Goal: Transaction & Acquisition: Purchase product/service

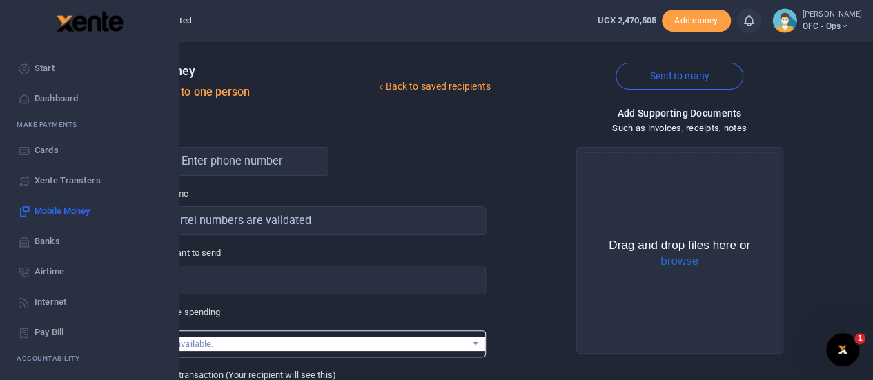
click at [28, 67] on icon at bounding box center [24, 68] width 12 height 12
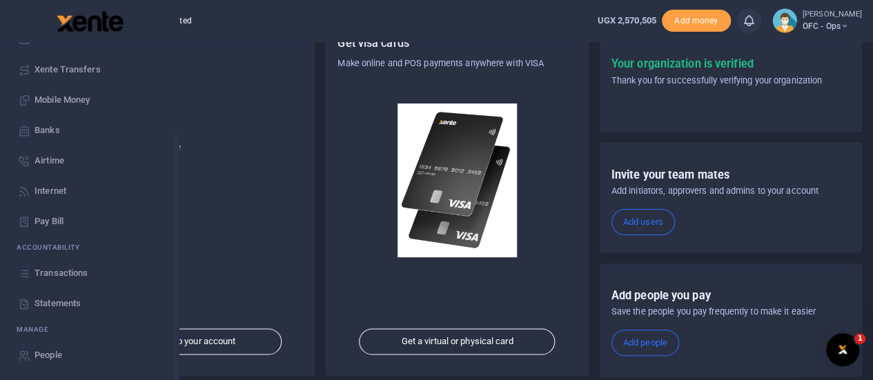
scroll to position [112, 0]
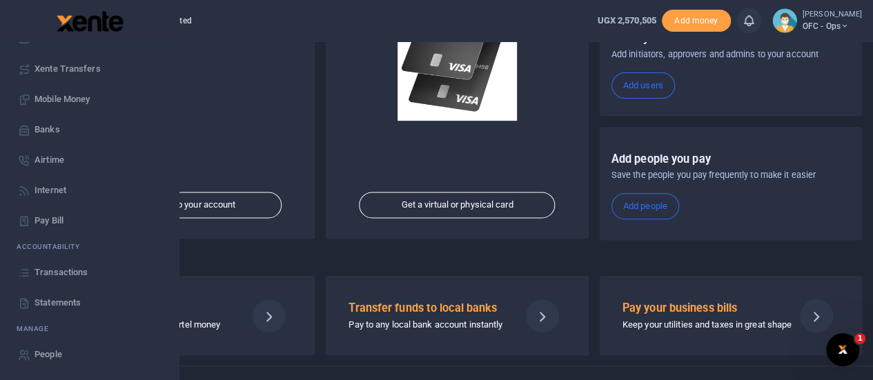
click at [54, 299] on span "Statements" at bounding box center [57, 303] width 46 height 14
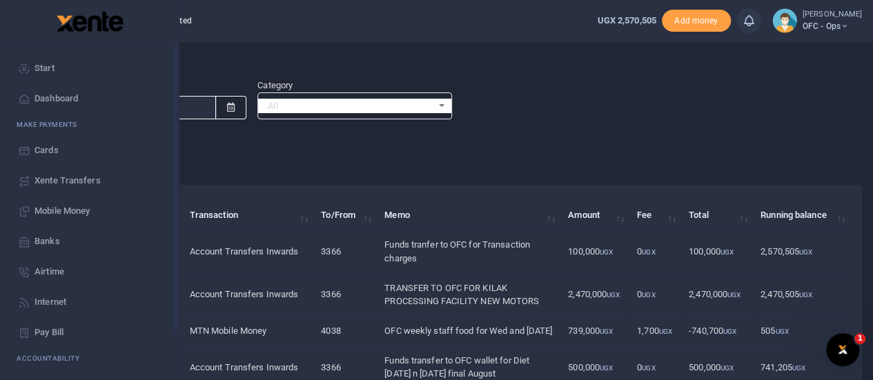
click at [30, 68] on link "Start" at bounding box center [89, 68] width 157 height 30
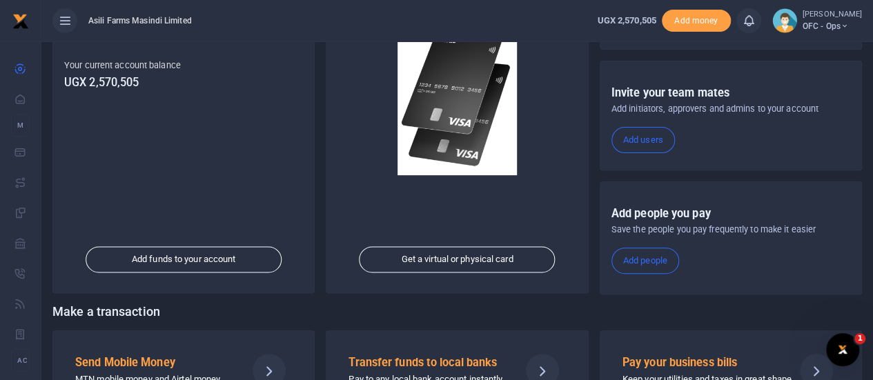
scroll to position [239, 0]
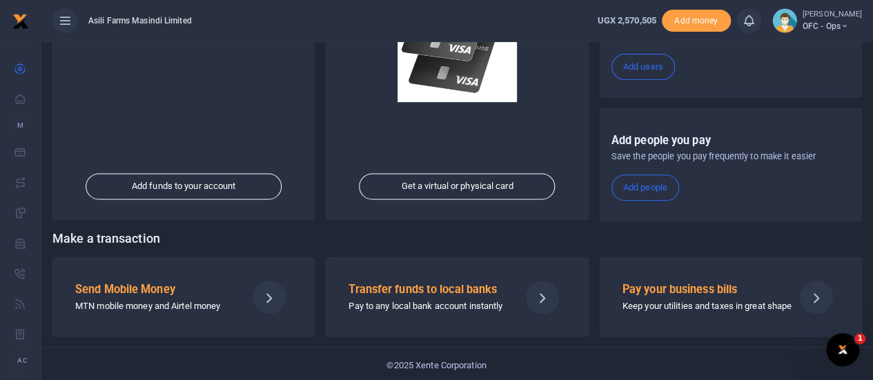
click at [176, 294] on div "Send Mobile Money MTN mobile money and Airtel money" at bounding box center [155, 296] width 171 height 33
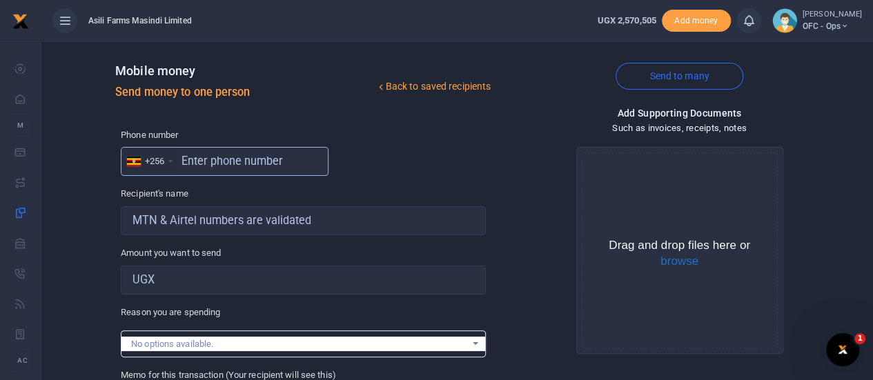
click at [210, 159] on input "text" at bounding box center [225, 161] width 208 height 29
type input "782247720"
type input "Jacob Okello"
type input "782247720"
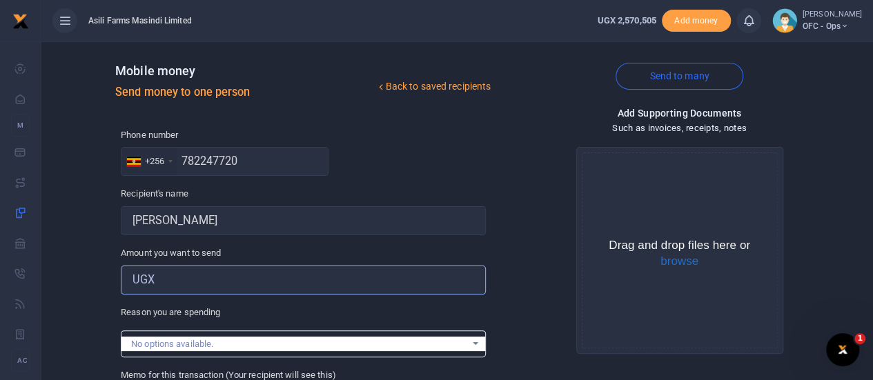
click at [191, 284] on input "Amount you want to send" at bounding box center [303, 280] width 365 height 29
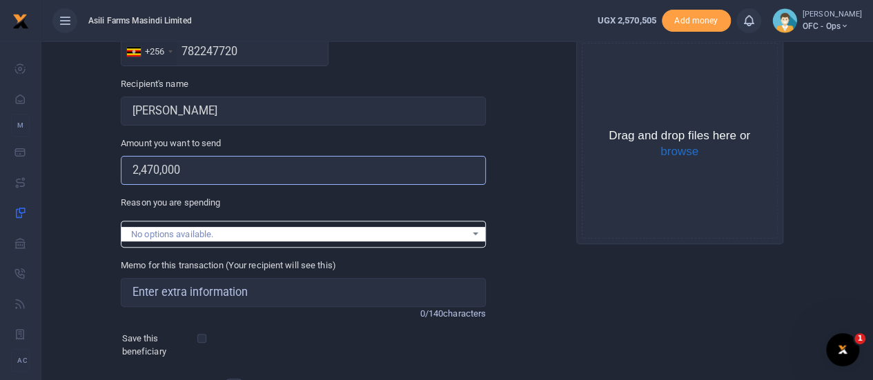
scroll to position [110, 0]
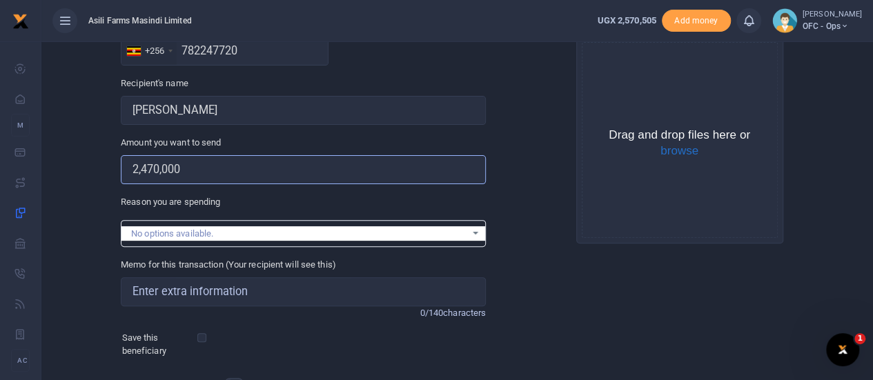
type input "2,470,000"
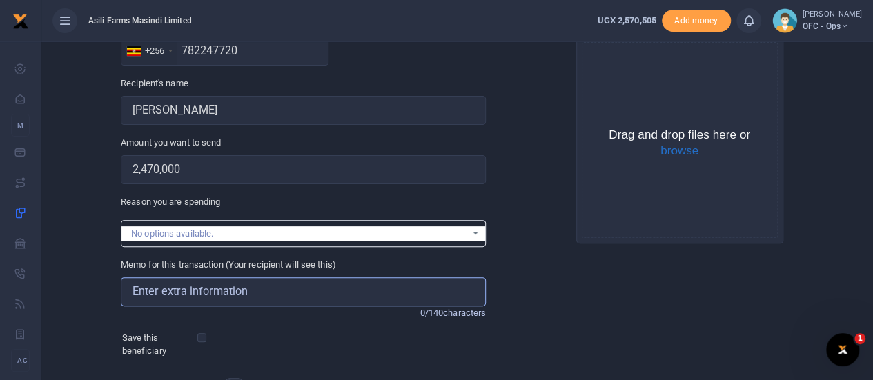
click at [235, 289] on input "Memo for this transaction (Your recipient will see this)" at bounding box center [303, 291] width 365 height 29
type input "OFC payment for Kilak New Motors"
click at [688, 152] on button "browse" at bounding box center [679, 151] width 38 height 12
click at [676, 148] on button "browse" at bounding box center [679, 151] width 38 height 12
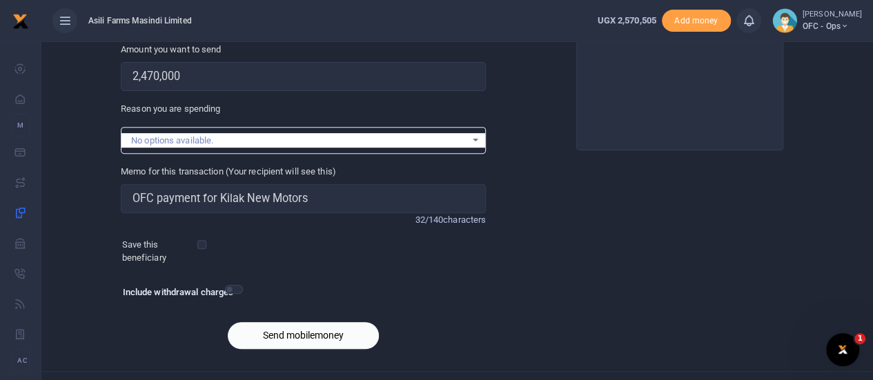
scroll to position [221, 0]
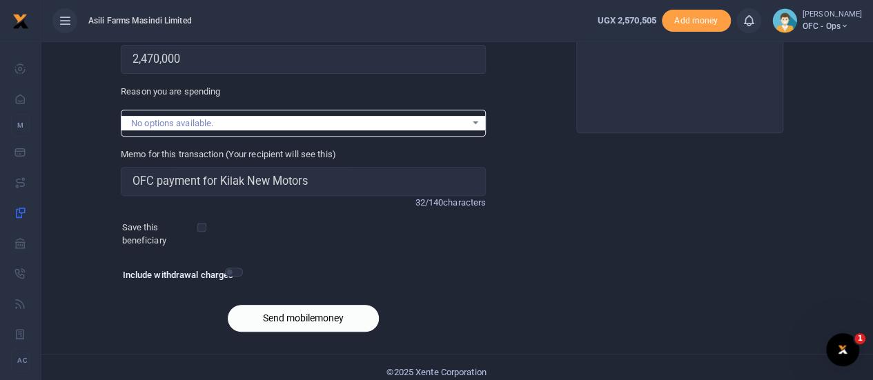
click at [310, 317] on button "Send mobilemoney" at bounding box center [303, 318] width 151 height 27
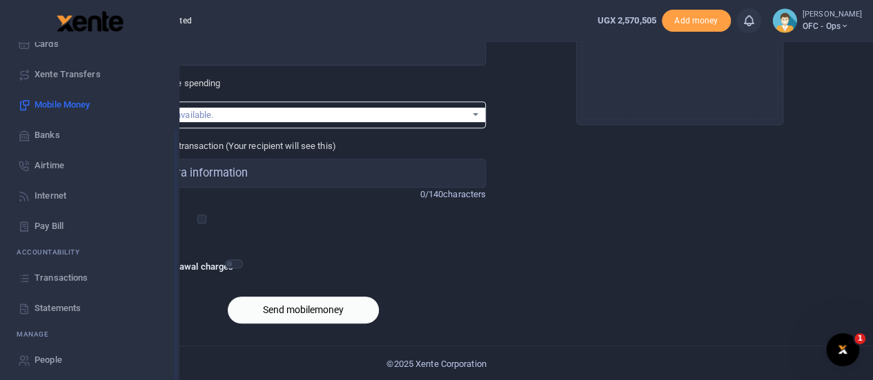
scroll to position [112, 0]
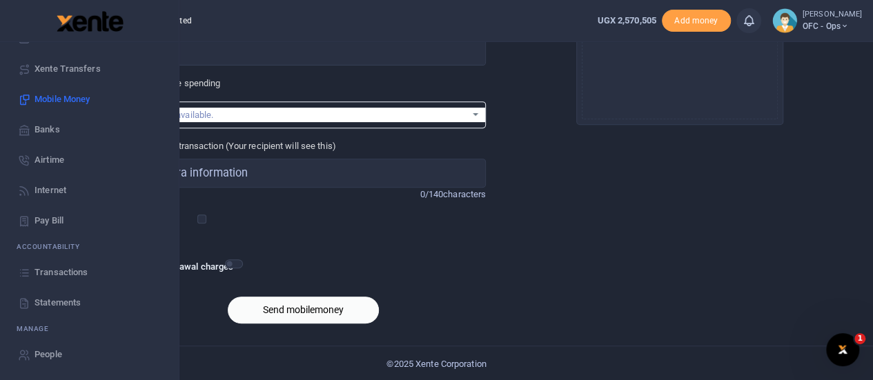
click at [59, 301] on span "Statements" at bounding box center [57, 303] width 46 height 14
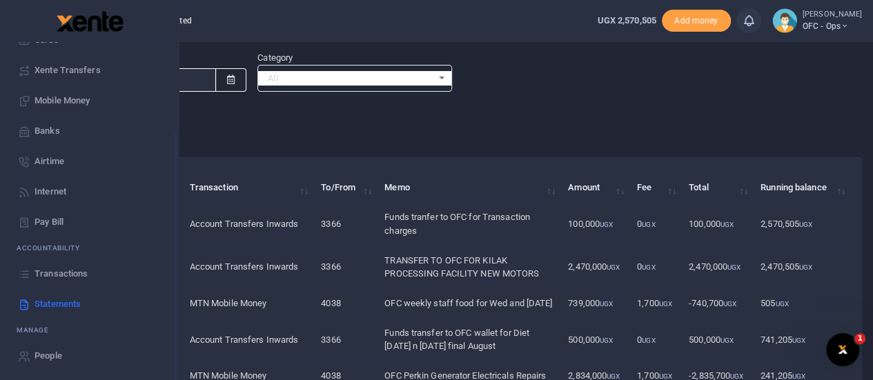
scroll to position [112, 0]
click at [59, 302] on span "Statements" at bounding box center [57, 303] width 46 height 14
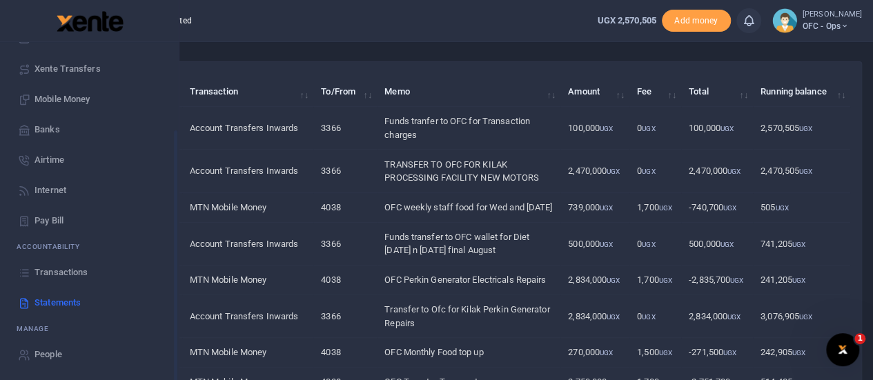
scroll to position [138, 0]
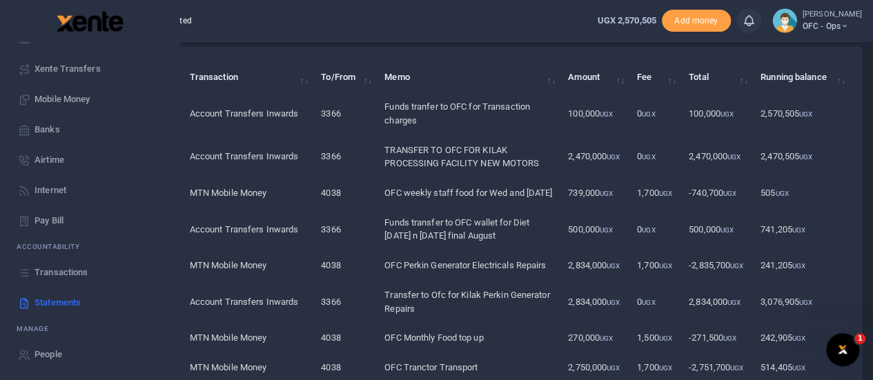
click at [61, 272] on span "Transactions" at bounding box center [60, 273] width 53 height 14
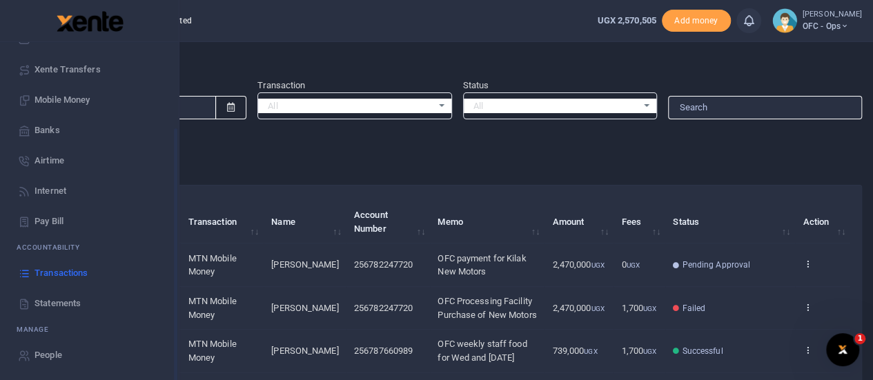
scroll to position [112, 0]
click at [58, 270] on span "Transactions" at bounding box center [60, 273] width 53 height 14
